Goal: Information Seeking & Learning: Learn about a topic

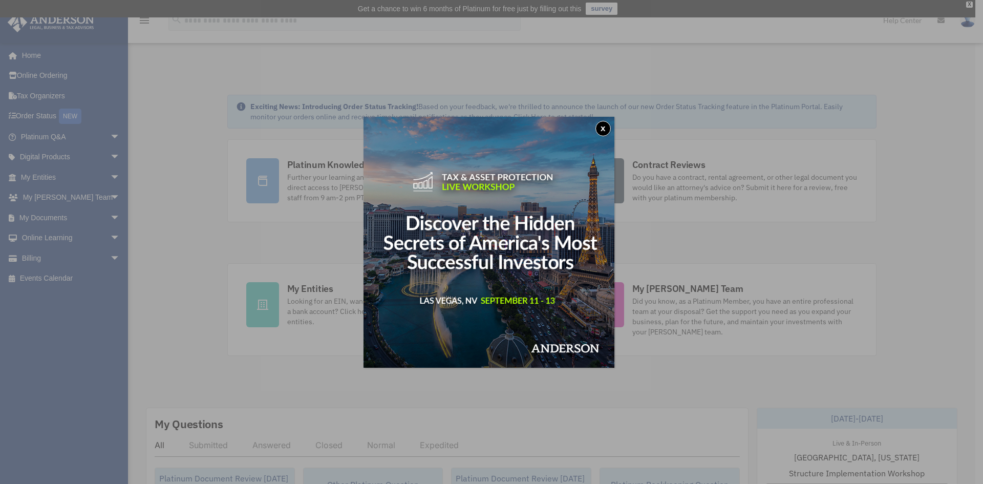
click at [607, 129] on button "x" at bounding box center [602, 128] width 15 height 15
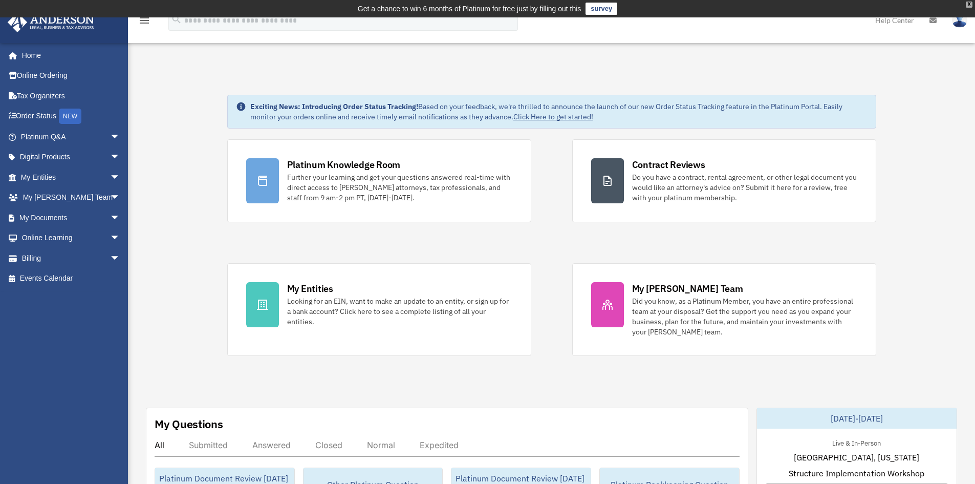
click at [967, 7] on div "X" at bounding box center [969, 5] width 7 height 6
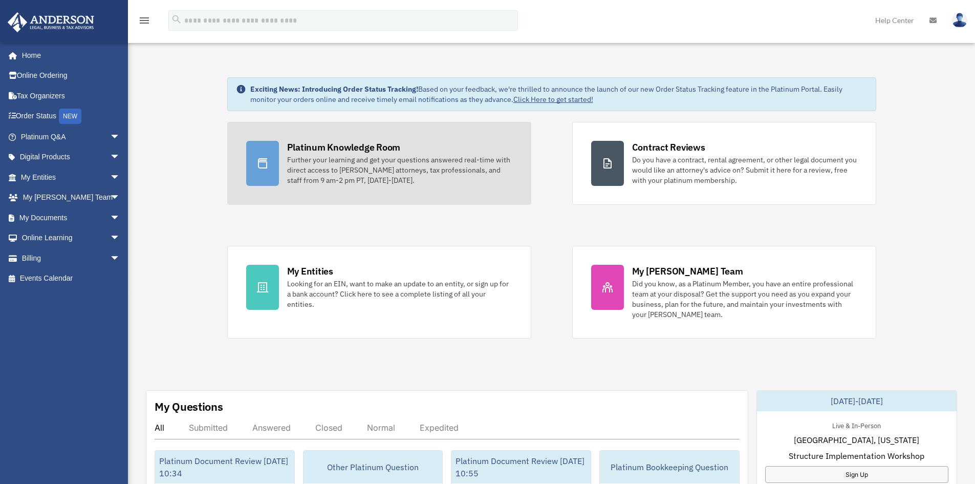
click at [387, 142] on div "Platinum Knowledge Room" at bounding box center [344, 147] width 114 height 13
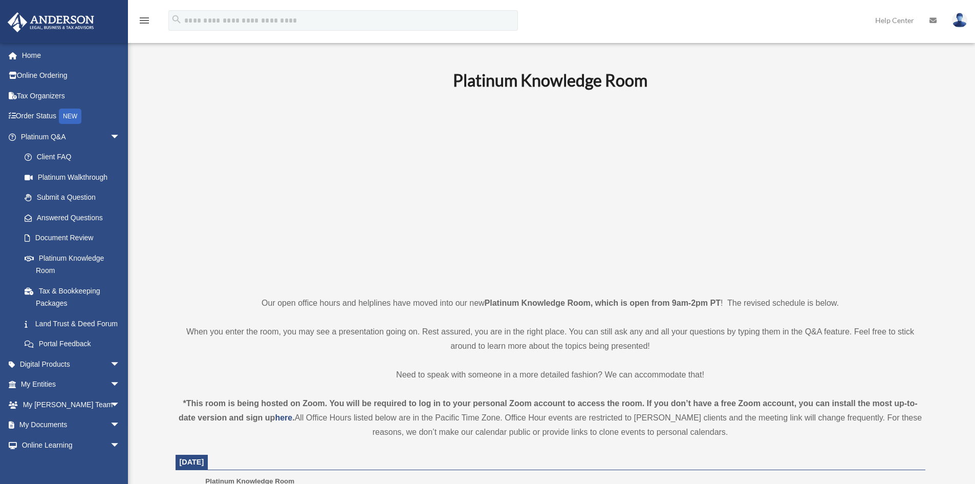
click at [258, 250] on p at bounding box center [551, 193] width 750 height 178
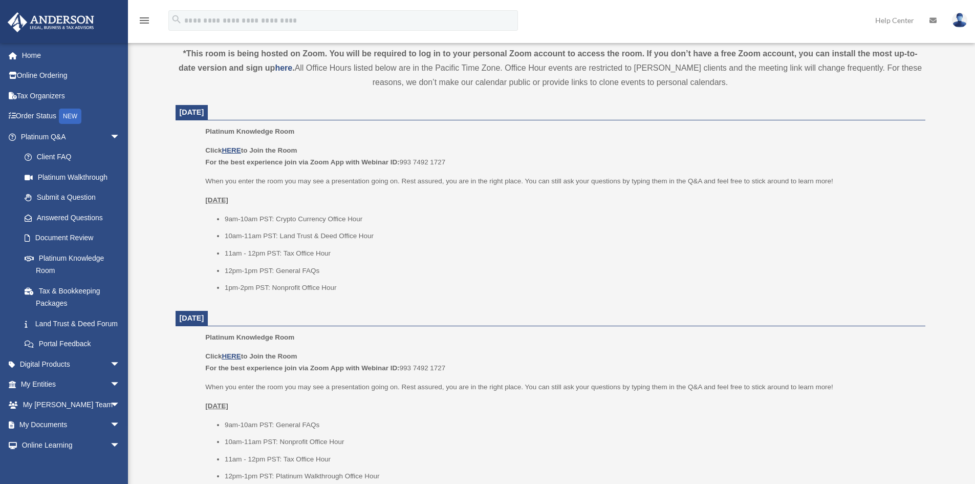
scroll to position [358, 0]
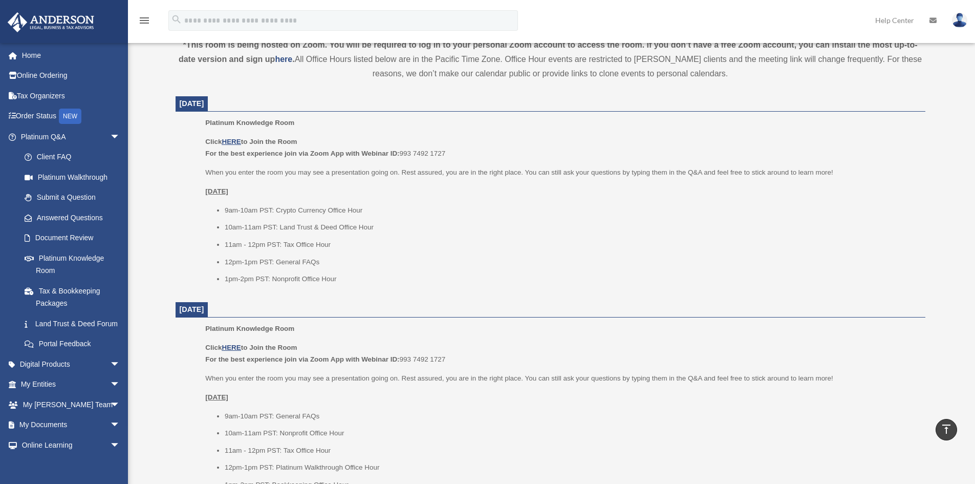
click at [491, 245] on li "11am - 12pm PST: Tax Office Hour" at bounding box center [571, 244] width 693 height 12
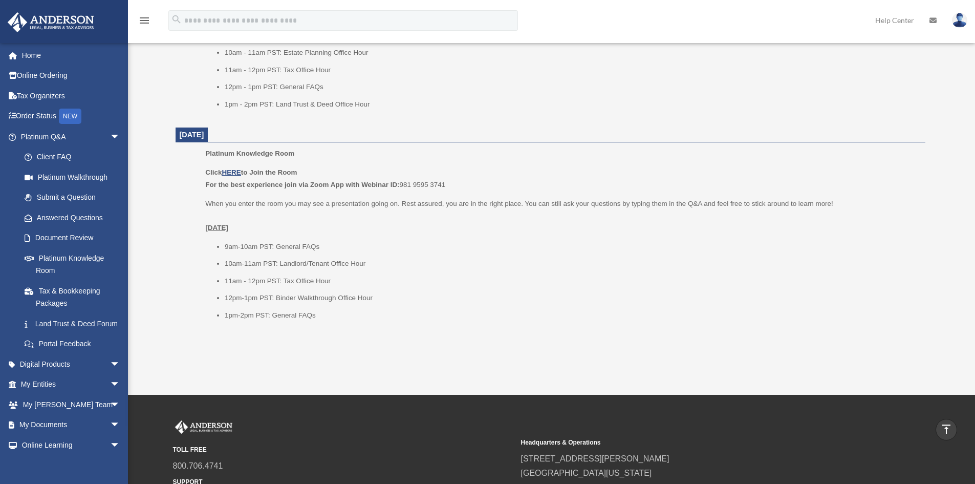
scroll to position [1228, 0]
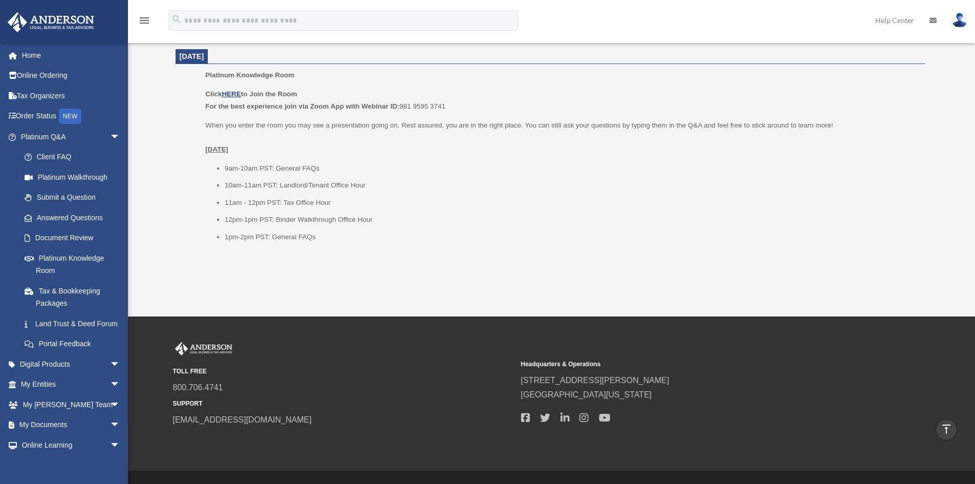
click at [551, 153] on p "When you enter the room you may see a presentation going on. Rest assured, you …" at bounding box center [561, 137] width 712 height 36
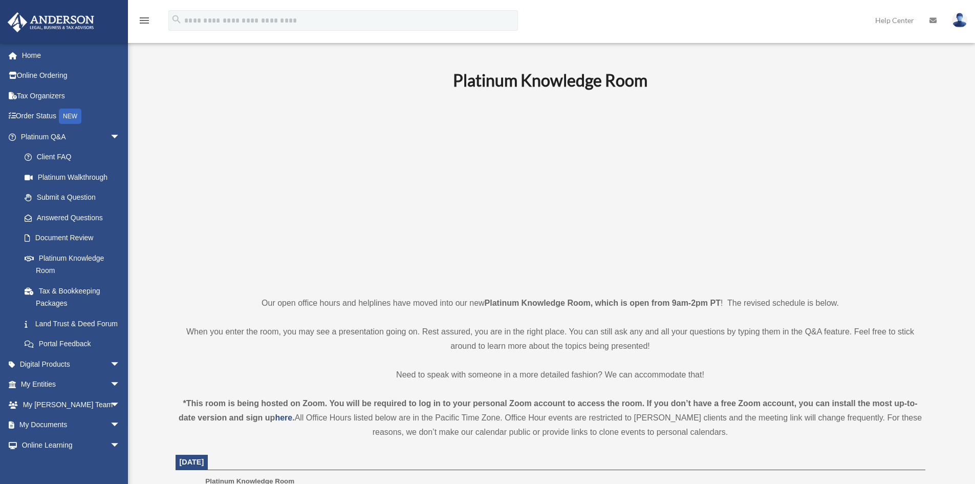
scroll to position [358, 0]
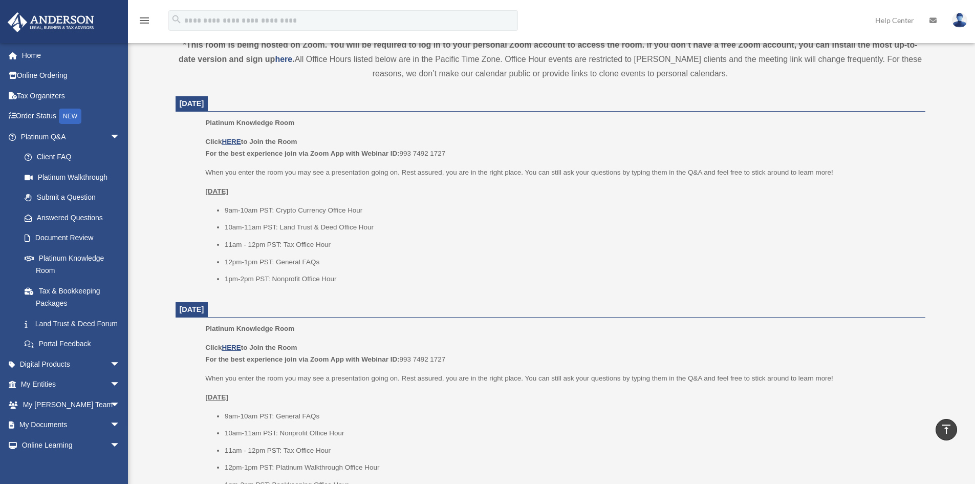
click at [185, 237] on dd "Platinum Knowledge Room Click HERE to Join the Room For the best experience joi…" at bounding box center [551, 204] width 750 height 175
click at [112, 136] on span "arrow_drop_down" at bounding box center [120, 136] width 20 height 21
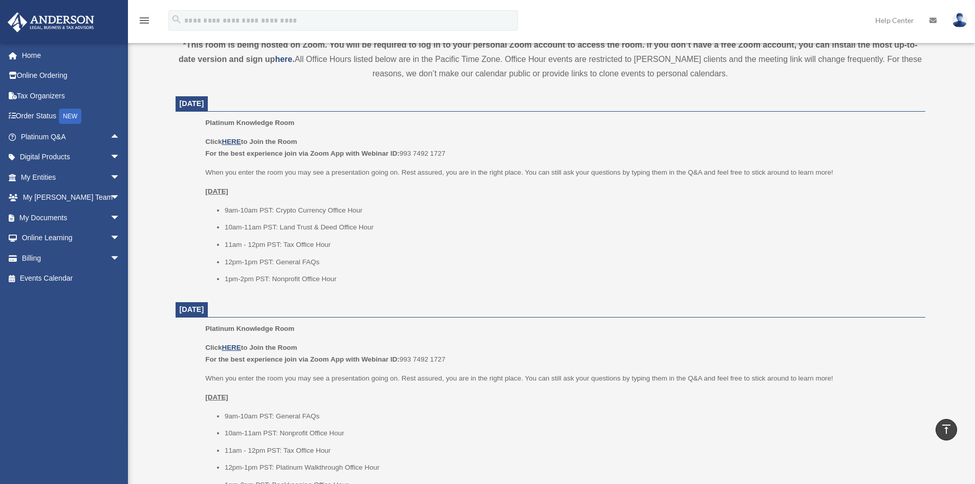
click at [195, 172] on ul "Platinum Knowledge Room Click HERE to Join the Room For the best experience joi…" at bounding box center [550, 204] width 735 height 175
click at [111, 216] on span "arrow_drop_down" at bounding box center [120, 217] width 20 height 21
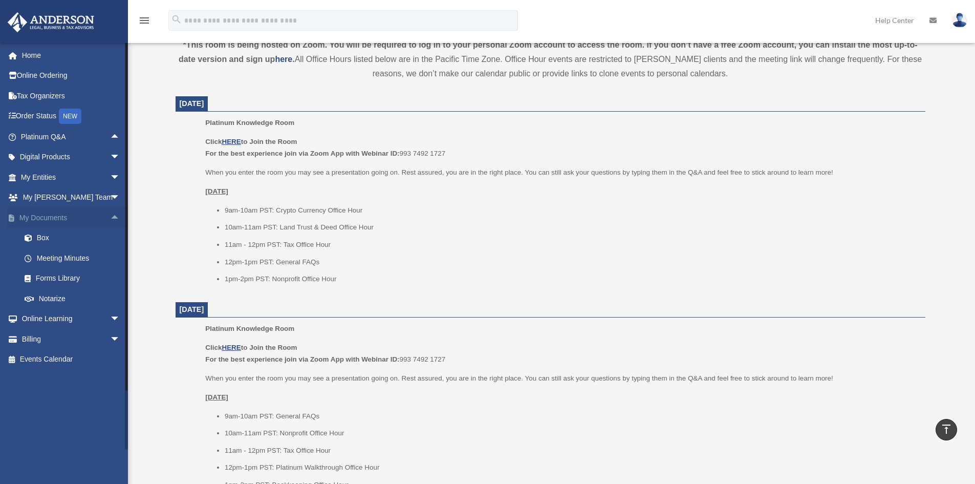
click at [110, 216] on span "arrow_drop_up" at bounding box center [120, 217] width 20 height 21
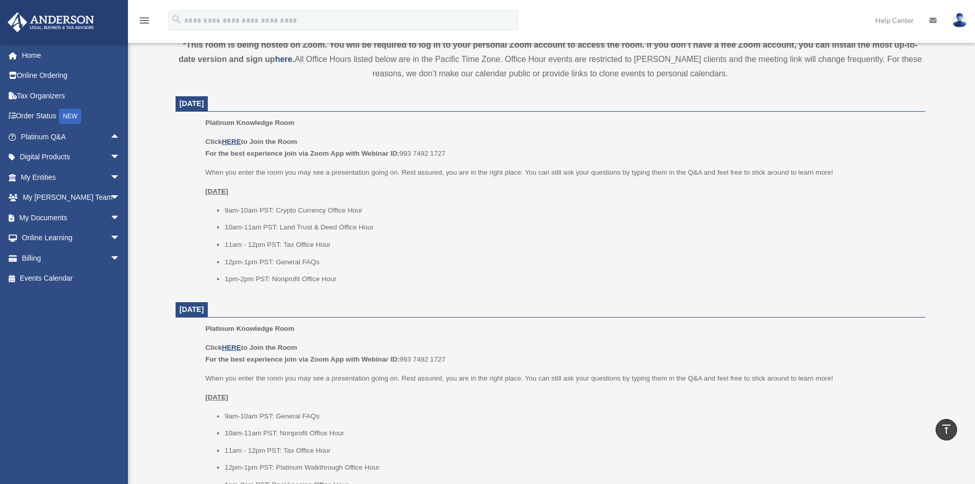
click at [168, 223] on div "Platinum Knowledge Room Our open office hours and helplines have moved into our…" at bounding box center [550, 423] width 765 height 1424
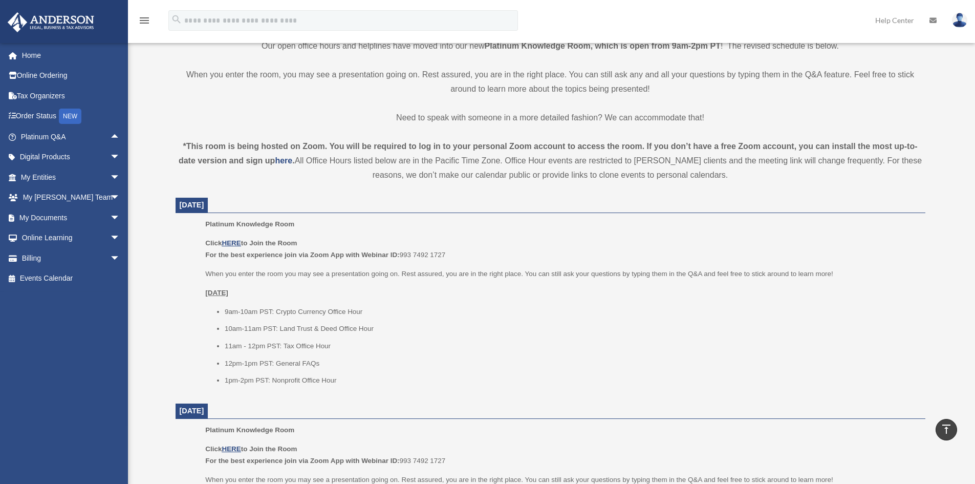
scroll to position [256, 0]
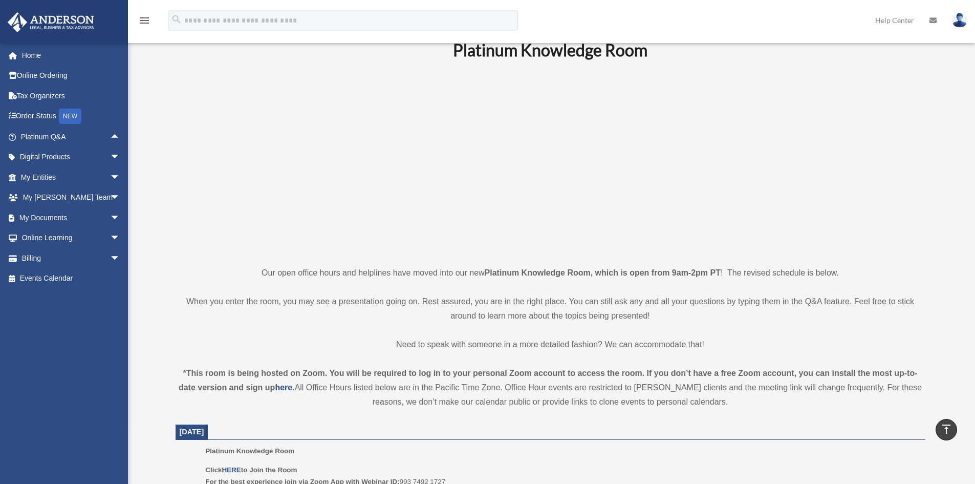
scroll to position [0, 0]
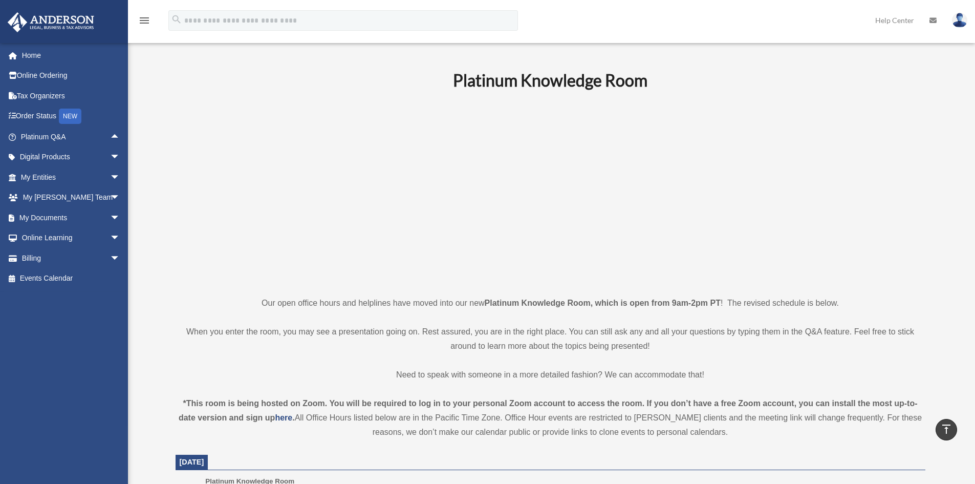
click at [205, 193] on p at bounding box center [551, 193] width 750 height 178
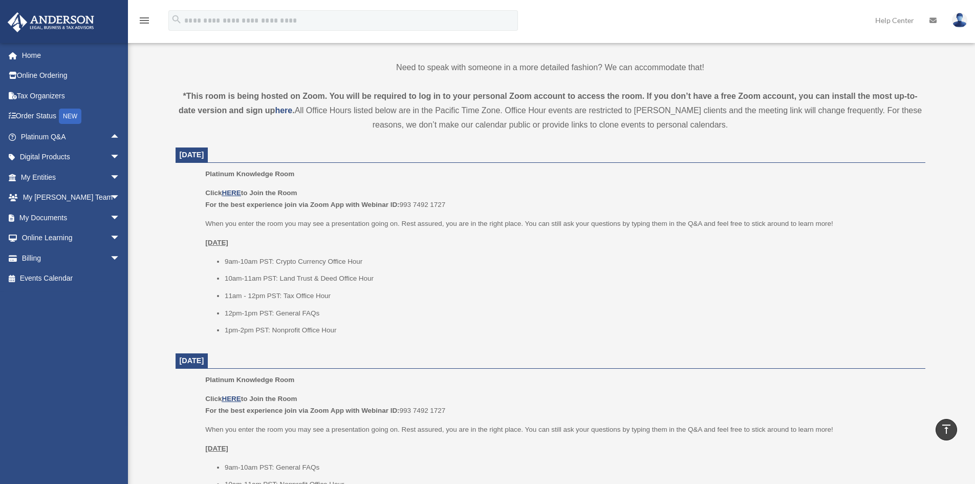
click at [193, 255] on ul "Platinum Knowledge Room Click HERE to Join the Room For the best experience joi…" at bounding box center [550, 255] width 735 height 175
